Goal: Task Accomplishment & Management: Manage account settings

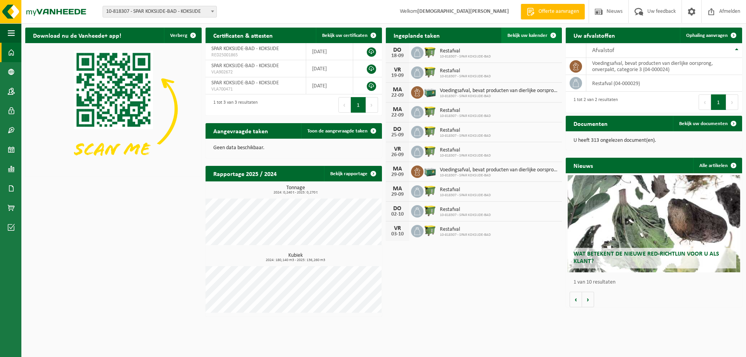
click at [529, 33] on span "Bekijk uw kalender" at bounding box center [528, 35] width 40 height 5
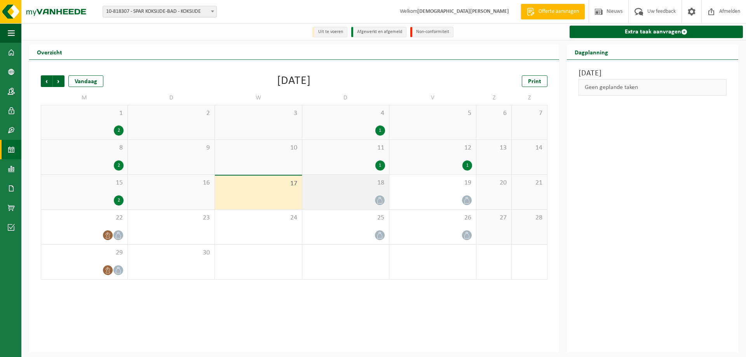
click at [377, 199] on icon at bounding box center [380, 200] width 7 height 7
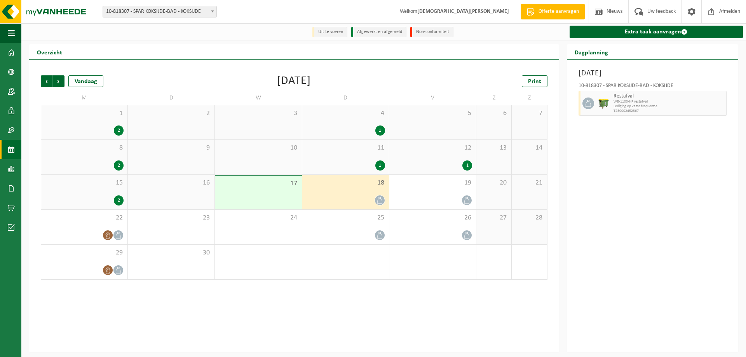
click at [255, 199] on div "17" at bounding box center [258, 193] width 87 height 34
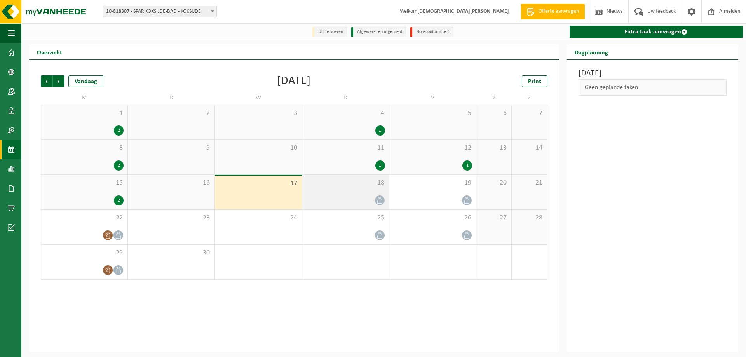
click at [373, 199] on div at bounding box center [345, 200] width 79 height 10
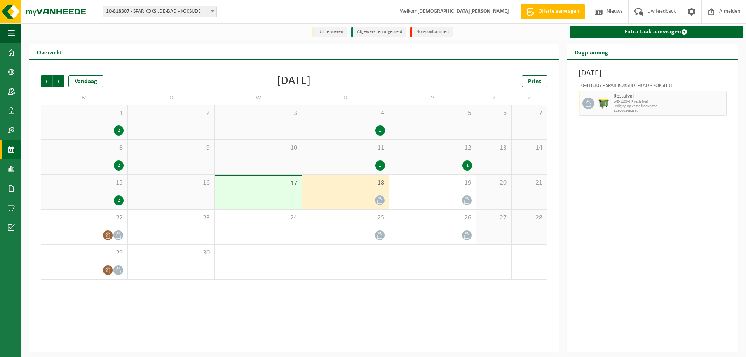
click at [371, 160] on div "11 1" at bounding box center [345, 157] width 87 height 35
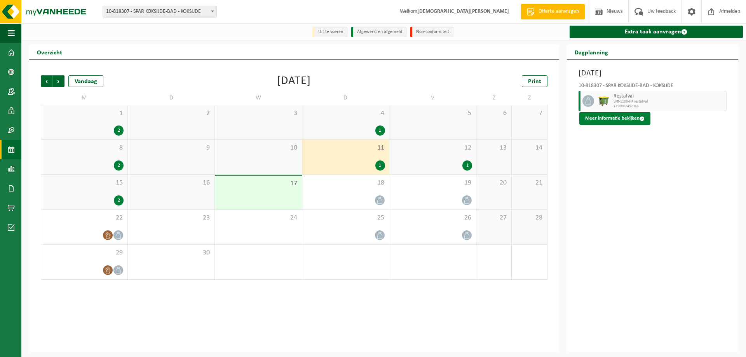
click at [640, 117] on span at bounding box center [642, 118] width 5 height 5
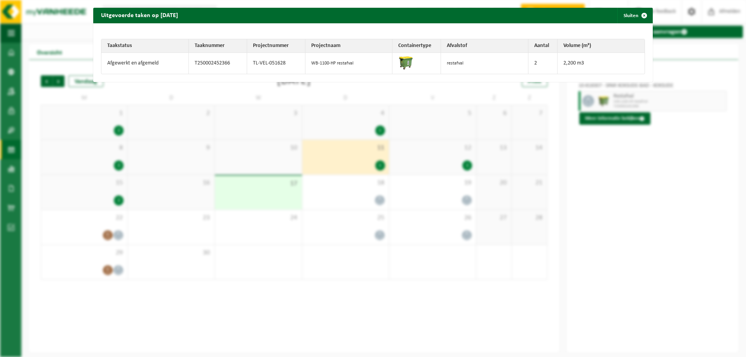
click at [642, 188] on div "Uitgevoerde taken op [DATE] Sluiten Taakstatus Taaknummer Projectnummer Project…" at bounding box center [373, 178] width 746 height 357
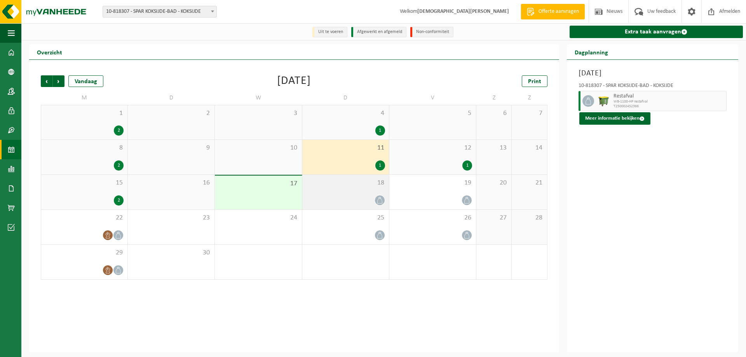
click at [377, 196] on div at bounding box center [380, 200] width 10 height 10
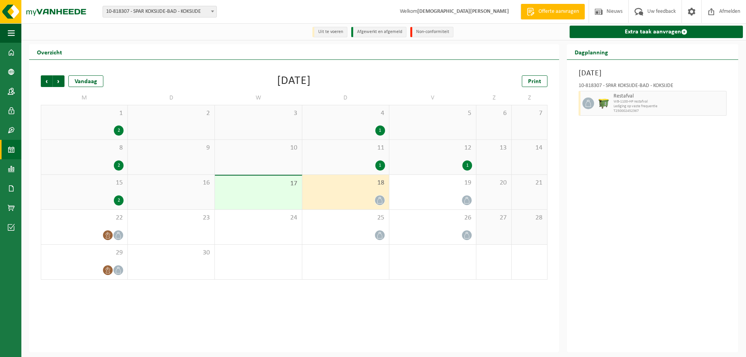
click at [617, 107] on span "Lediging op vaste frequentie" at bounding box center [669, 106] width 111 height 5
click at [588, 105] on icon at bounding box center [588, 103] width 7 height 7
click at [466, 197] on span at bounding box center [467, 200] width 10 height 10
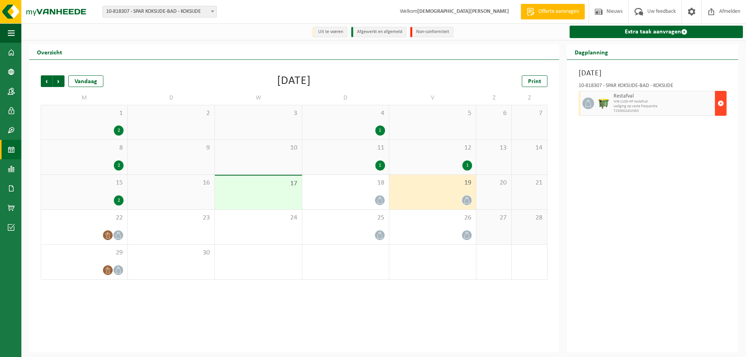
click at [720, 102] on span "button" at bounding box center [721, 104] width 6 height 16
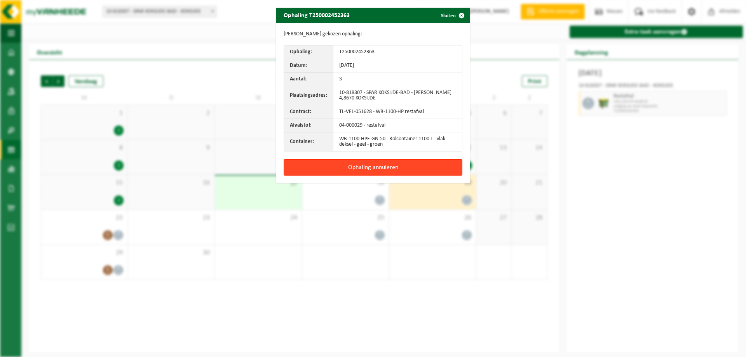
click at [363, 165] on button "Ophaling annuleren" at bounding box center [373, 167] width 179 height 16
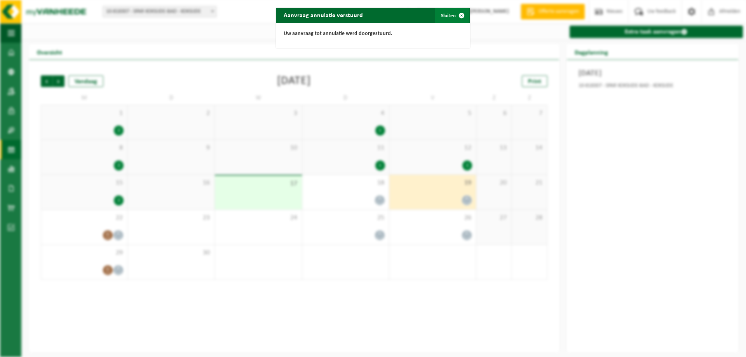
click at [457, 16] on span "button" at bounding box center [462, 16] width 16 height 16
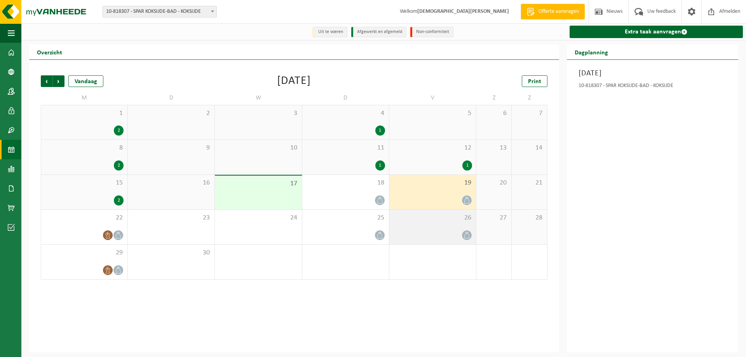
click at [464, 234] on icon at bounding box center [467, 235] width 7 height 7
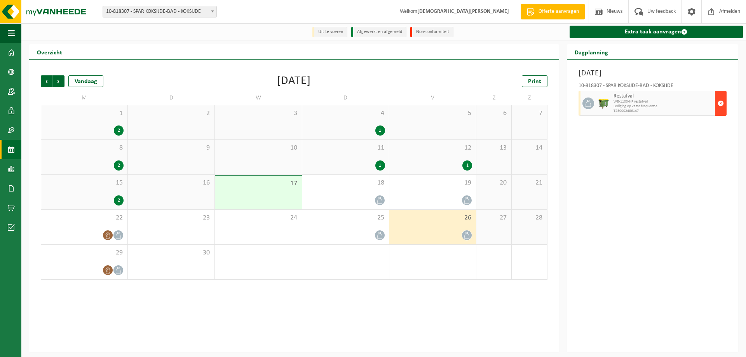
click at [721, 103] on span "button" at bounding box center [721, 104] width 6 height 16
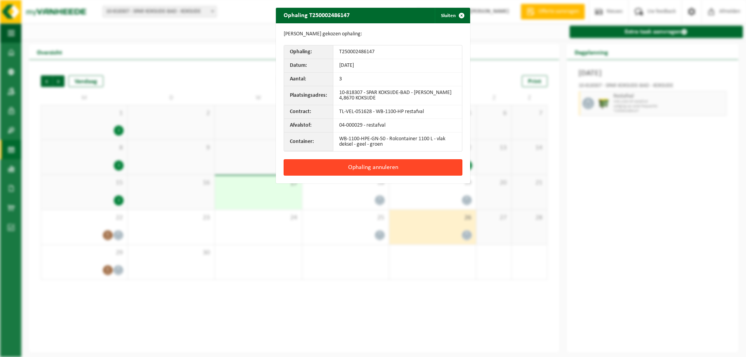
click at [374, 166] on button "Ophaling annuleren" at bounding box center [373, 167] width 179 height 16
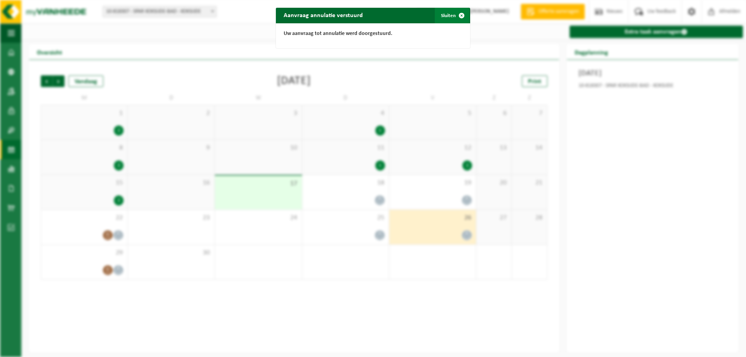
click at [457, 14] on span "button" at bounding box center [462, 16] width 16 height 16
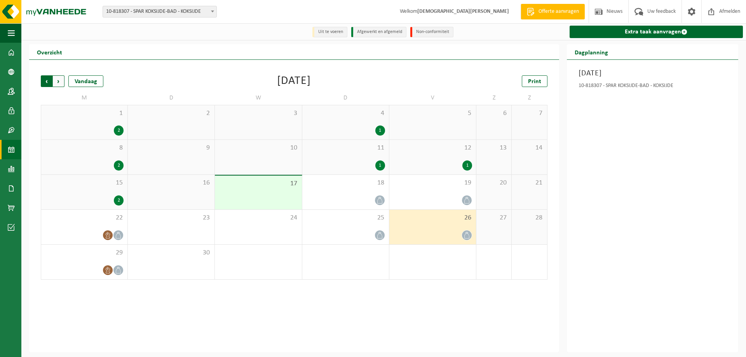
click at [57, 80] on span "Volgende" at bounding box center [59, 81] width 12 height 12
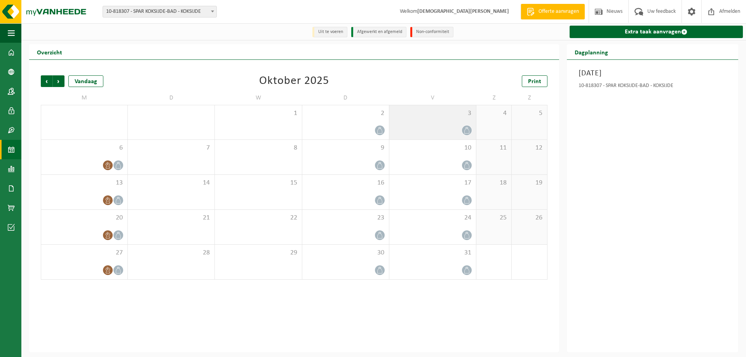
click at [466, 129] on icon at bounding box center [467, 130] width 7 height 7
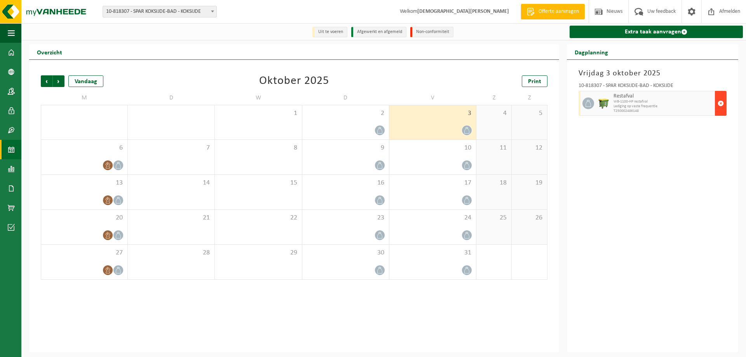
click at [722, 101] on span "button" at bounding box center [721, 104] width 6 height 16
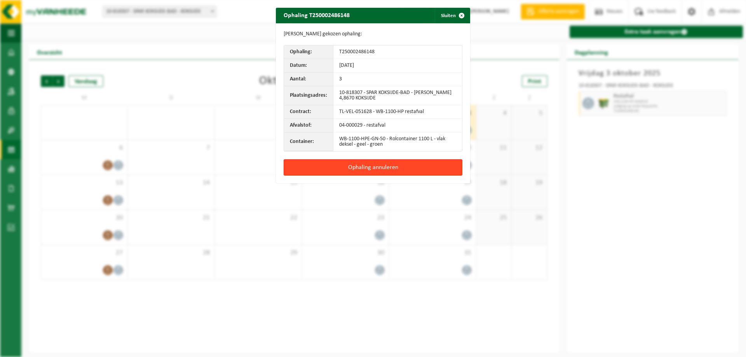
click at [372, 167] on button "Ophaling annuleren" at bounding box center [373, 167] width 179 height 16
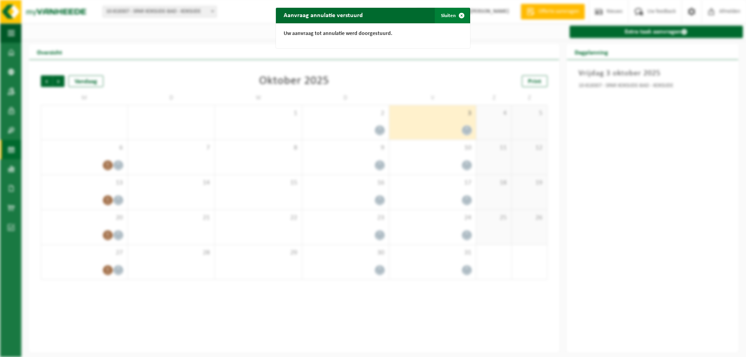
click at [457, 13] on span "button" at bounding box center [462, 16] width 16 height 16
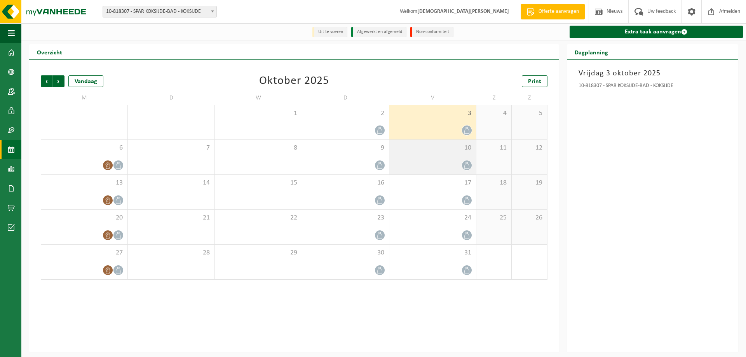
click at [464, 161] on div at bounding box center [467, 165] width 10 height 10
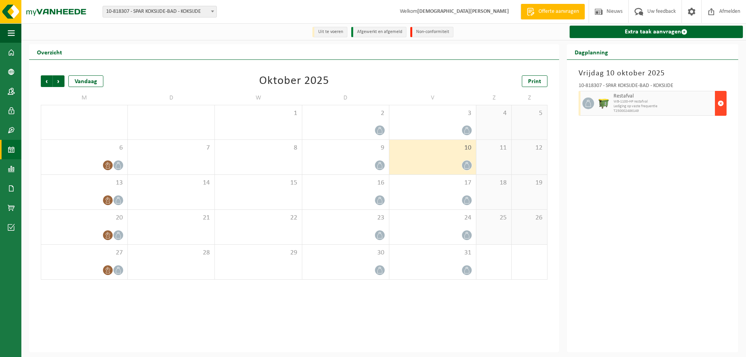
click at [719, 102] on span "button" at bounding box center [721, 104] width 6 height 16
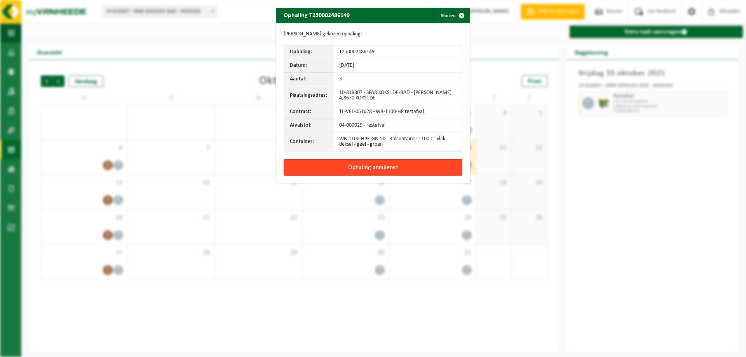
click at [343, 167] on button "Ophaling annuleren" at bounding box center [373, 167] width 179 height 16
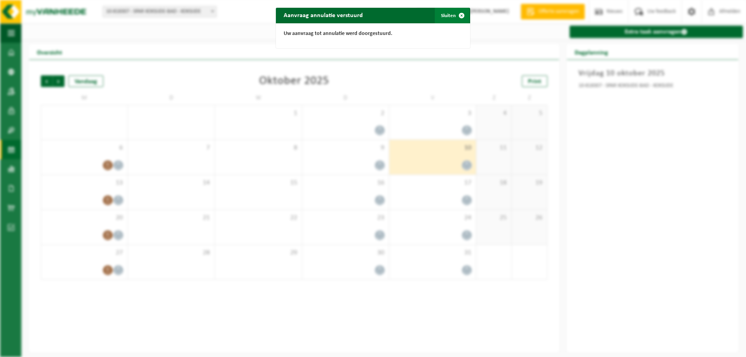
click at [458, 14] on span "button" at bounding box center [462, 16] width 16 height 16
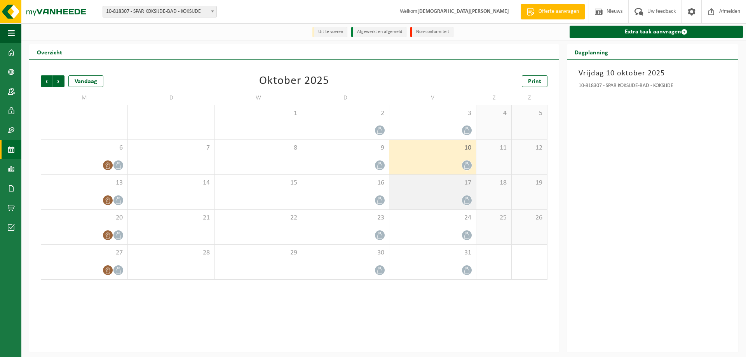
click at [464, 200] on icon at bounding box center [467, 200] width 7 height 7
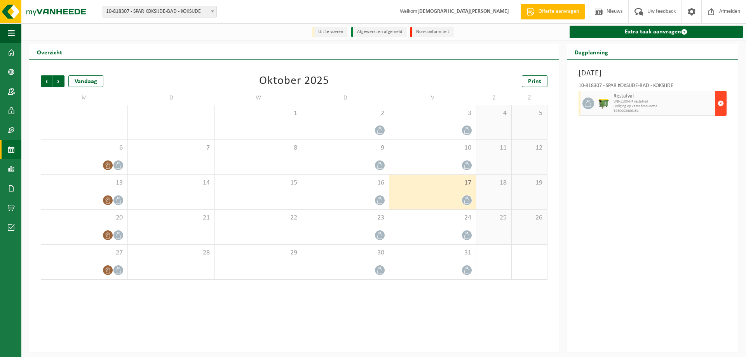
click at [721, 104] on span "button" at bounding box center [721, 104] width 6 height 16
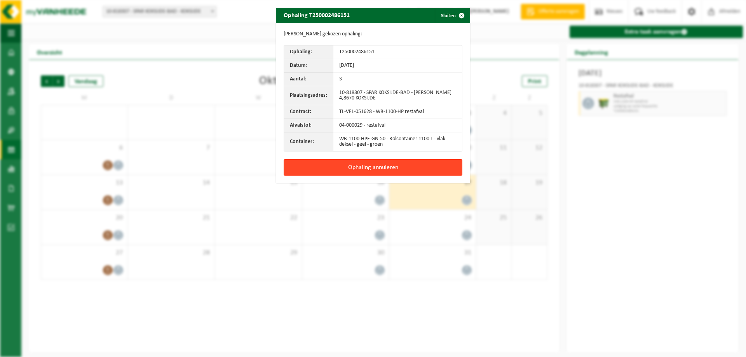
click at [351, 166] on button "Ophaling annuleren" at bounding box center [373, 167] width 179 height 16
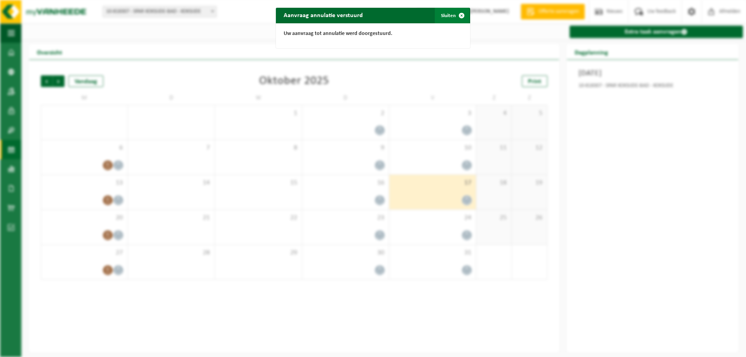
click at [456, 16] on span "button" at bounding box center [462, 16] width 16 height 16
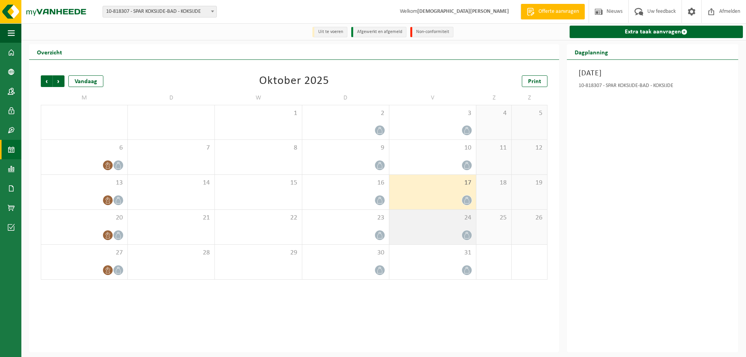
click at [465, 234] on icon at bounding box center [467, 235] width 7 height 7
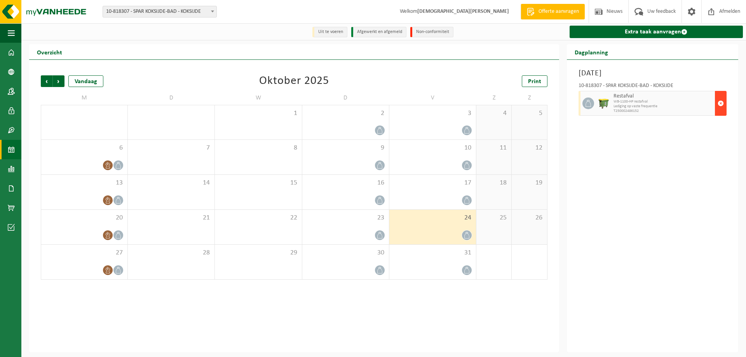
click at [721, 105] on span "button" at bounding box center [721, 104] width 6 height 16
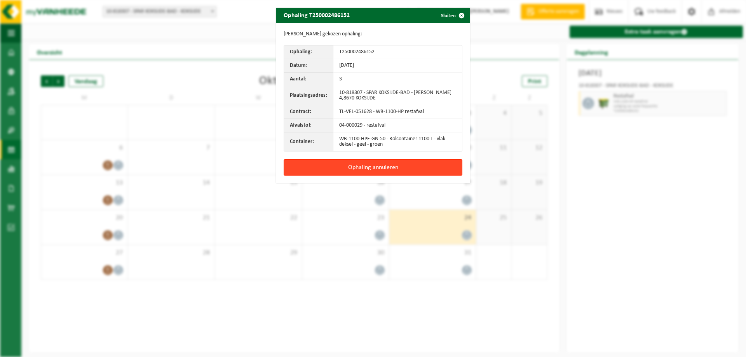
click at [366, 166] on button "Ophaling annuleren" at bounding box center [373, 167] width 179 height 16
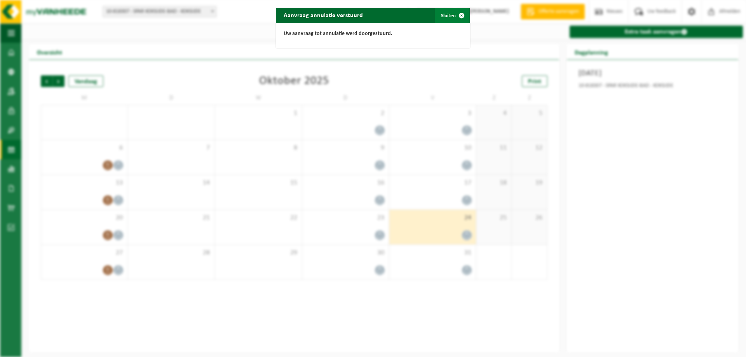
click at [460, 12] on span "button" at bounding box center [462, 16] width 16 height 16
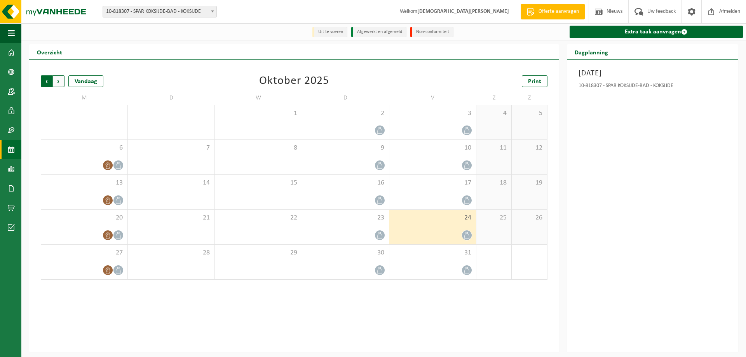
click at [57, 81] on span "Volgende" at bounding box center [59, 81] width 12 height 12
